Goal: Transaction & Acquisition: Purchase product/service

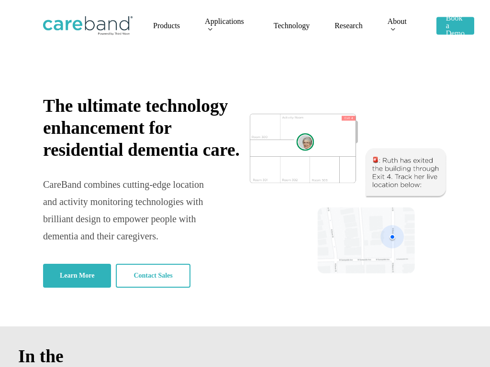
click at [166, 26] on span "Products" at bounding box center [166, 26] width 27 height 8
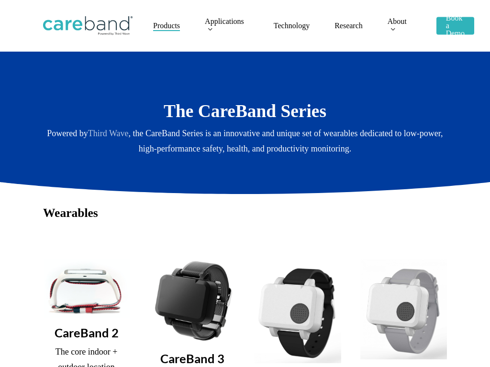
click at [86, 332] on h3 "CareBand 2" at bounding box center [86, 332] width 87 height 15
